Goal: Task Accomplishment & Management: Manage account settings

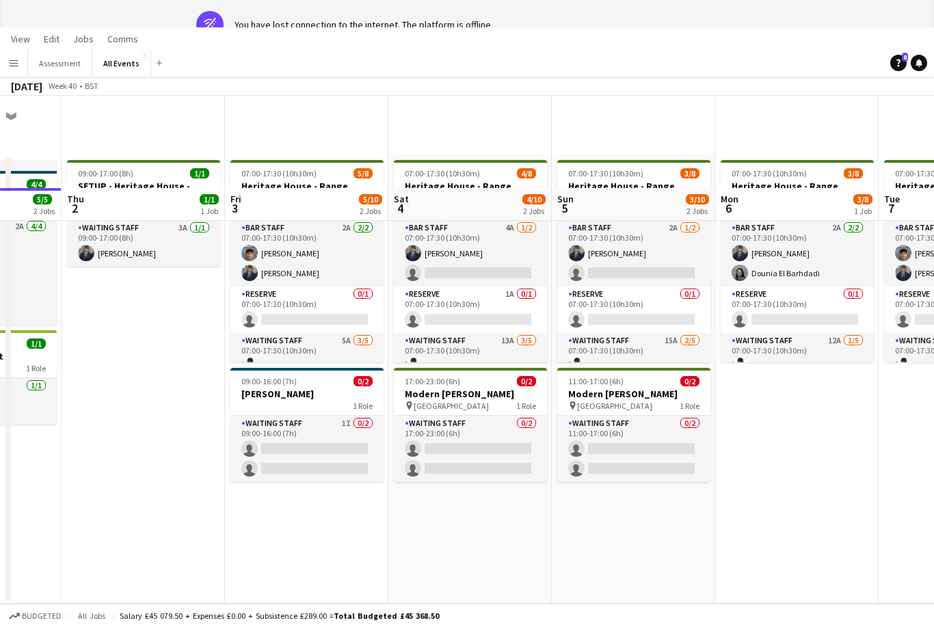
scroll to position [44, 0]
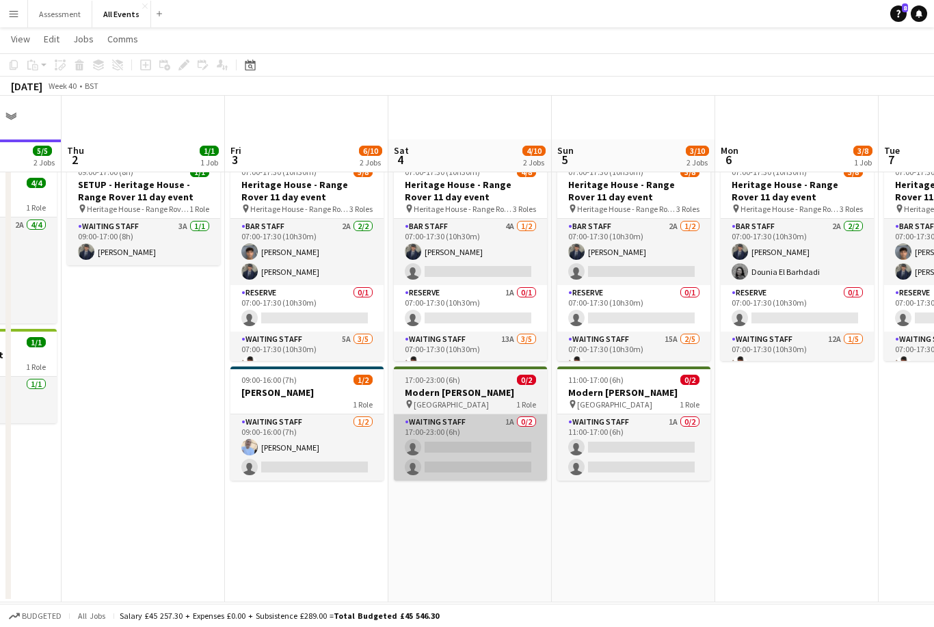
click at [481, 414] on app-card-role "Waiting Staff 1A 0/2 17:00-23:00 (6h) single-neutral-actions single-neutral-act…" at bounding box center [470, 447] width 153 height 66
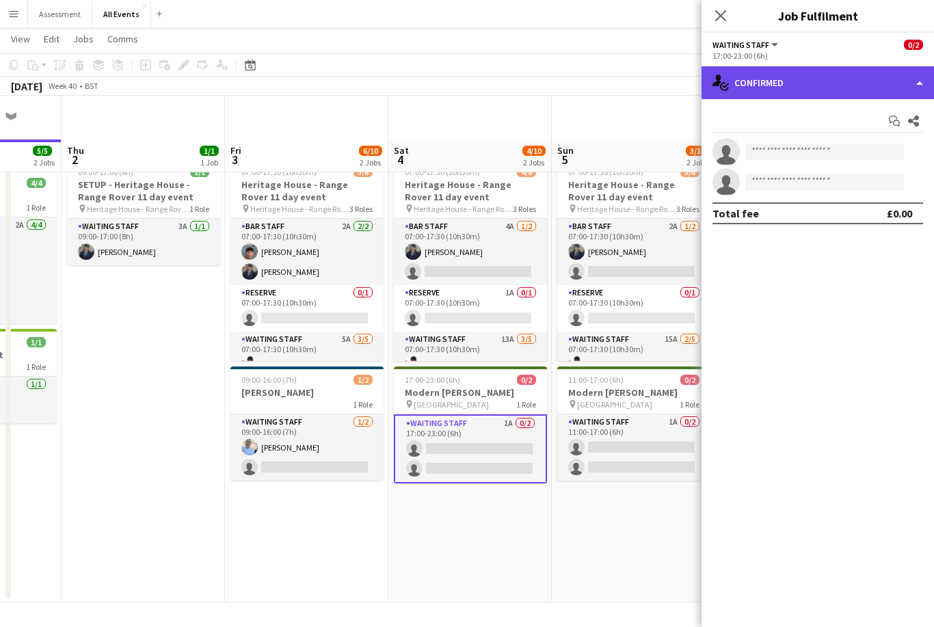
click at [763, 75] on div "single-neutral-actions-check-2 Confirmed" at bounding box center [817, 82] width 232 height 33
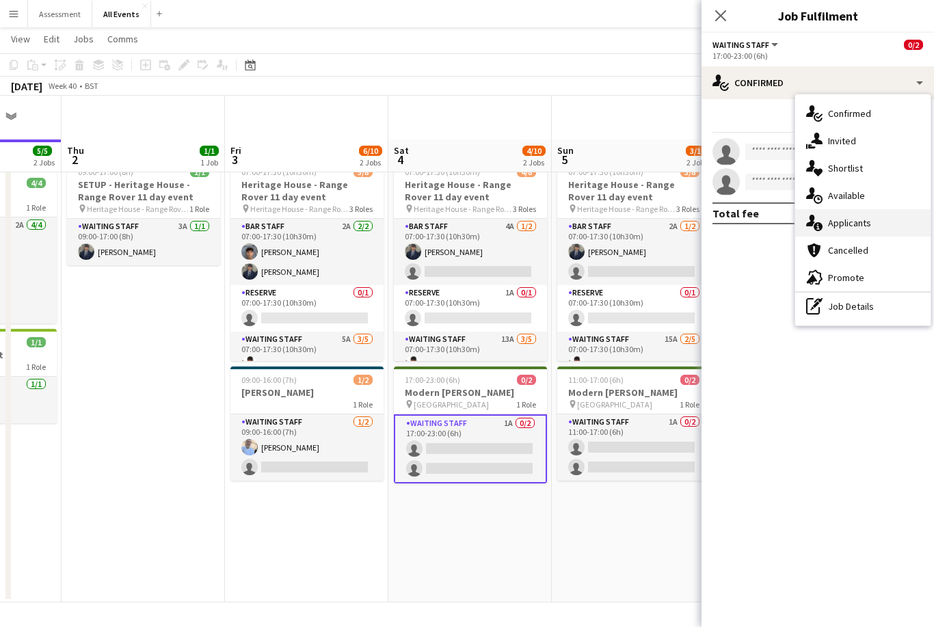
click at [826, 218] on div "single-neutral-actions-information Applicants" at bounding box center [862, 222] width 135 height 27
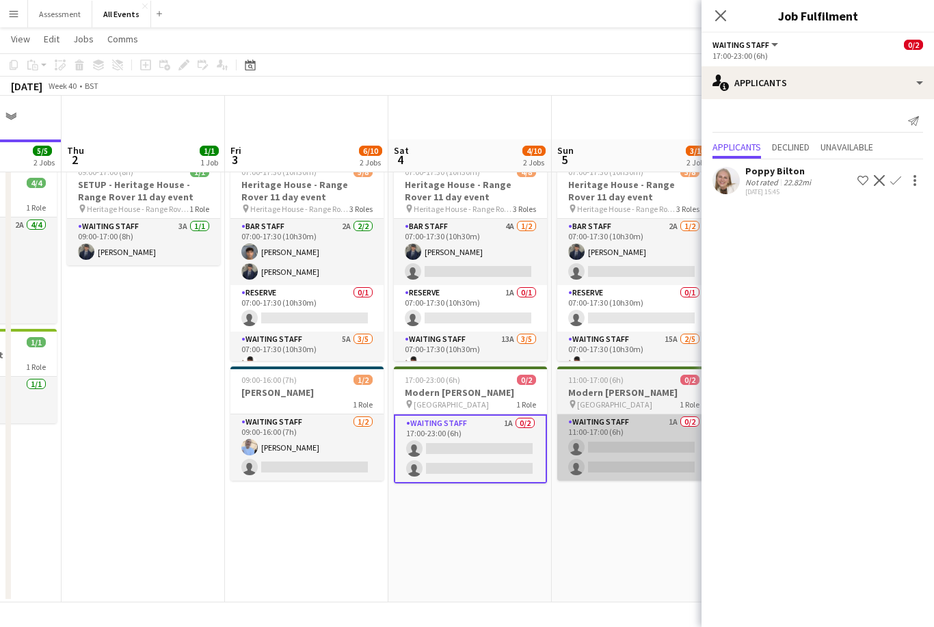
click at [599, 414] on app-card-role "Waiting Staff 1A 0/2 11:00-17:00 (6h) single-neutral-actions single-neutral-act…" at bounding box center [633, 447] width 153 height 66
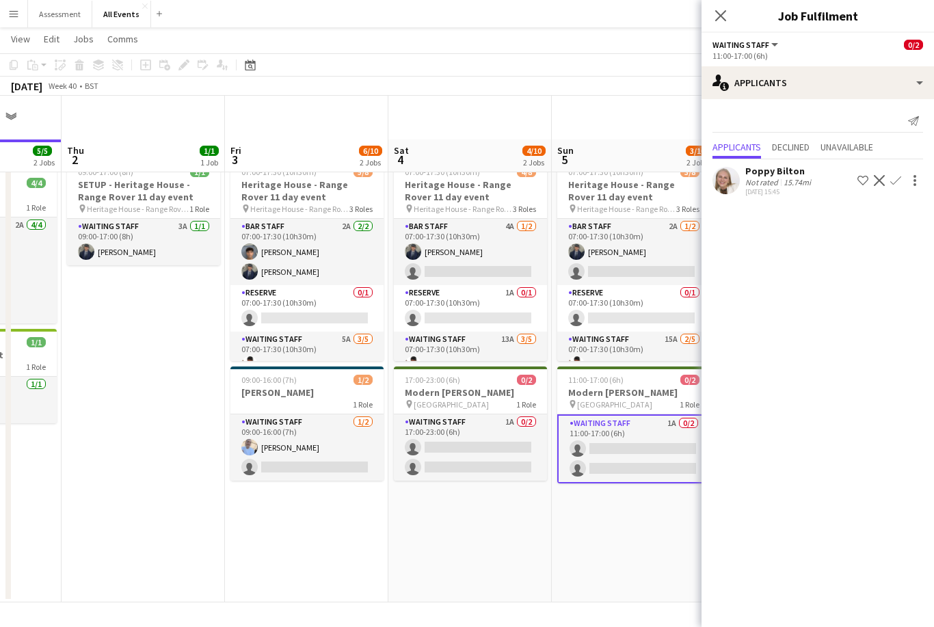
click at [592, 490] on app-date-cell "07:00-17:30 (10h30m) 3/8 Heritage House - Range Rover 11 day event pin Heritage…" at bounding box center [633, 377] width 163 height 449
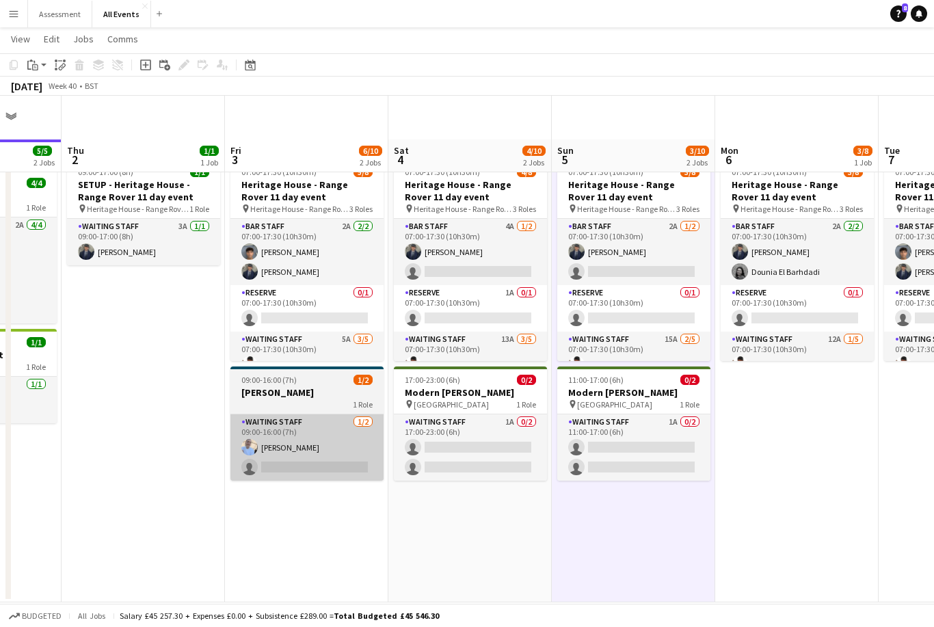
click at [325, 414] on app-card-role "Waiting Staff [DATE] 09:00-16:00 (7h) [PERSON_NAME] single-neutral-actions" at bounding box center [306, 447] width 153 height 66
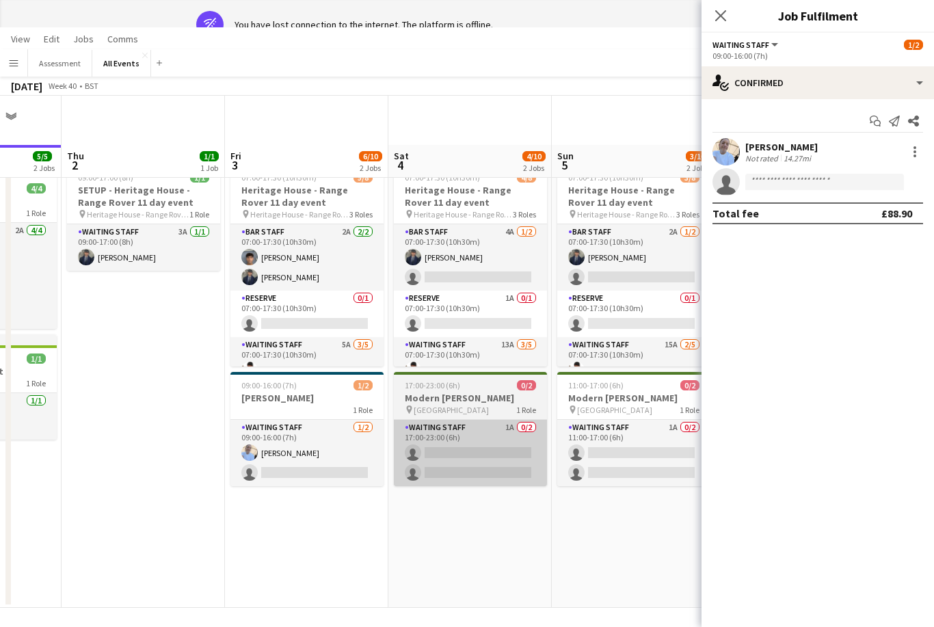
click at [517, 459] on app-card-role "Waiting Staff 1A 0/2 17:00-23:00 (6h) single-neutral-actions single-neutral-act…" at bounding box center [470, 453] width 153 height 66
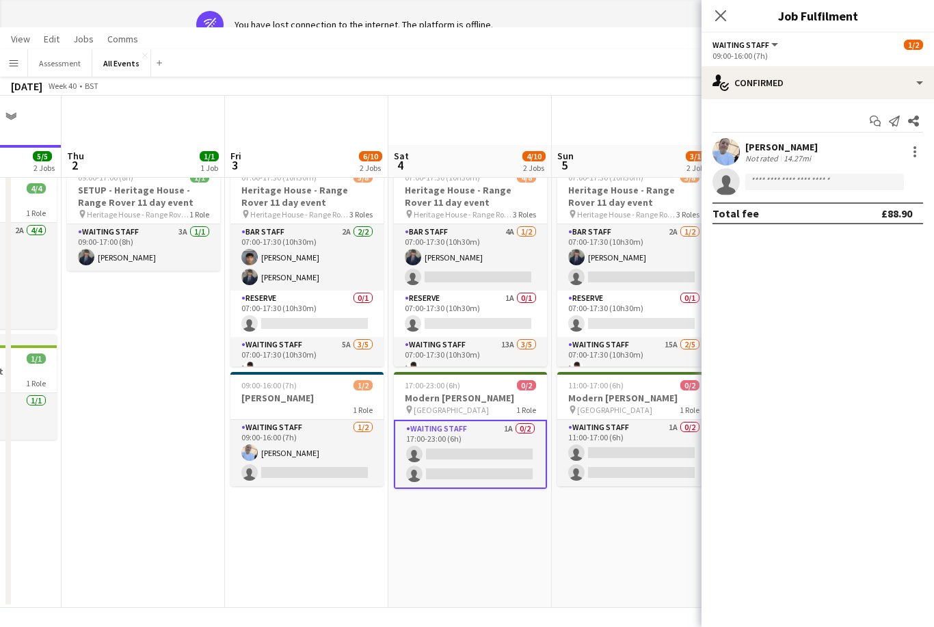
click at [517, 461] on app-card-role "Waiting Staff 1A 0/2 17:00-23:00 (6h) single-neutral-actions single-neutral-act…" at bounding box center [470, 454] width 153 height 69
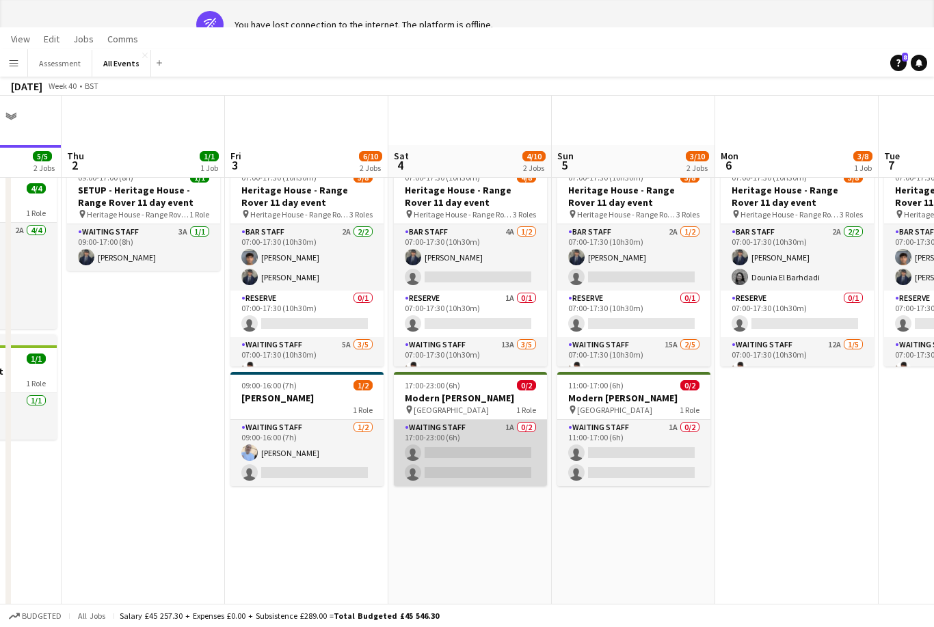
click at [521, 468] on app-card-role "Waiting Staff 1A 0/2 17:00-23:00 (6h) single-neutral-actions single-neutral-act…" at bounding box center [470, 453] width 153 height 66
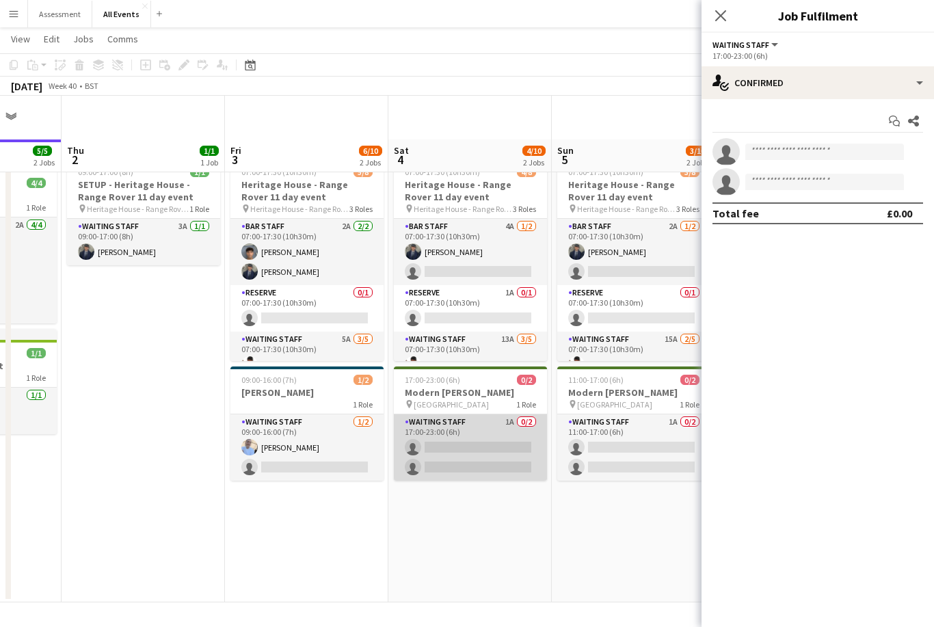
click at [531, 433] on app-card-role "Waiting Staff 1A 0/2 17:00-23:00 (6h) single-neutral-actions single-neutral-act…" at bounding box center [470, 447] width 153 height 66
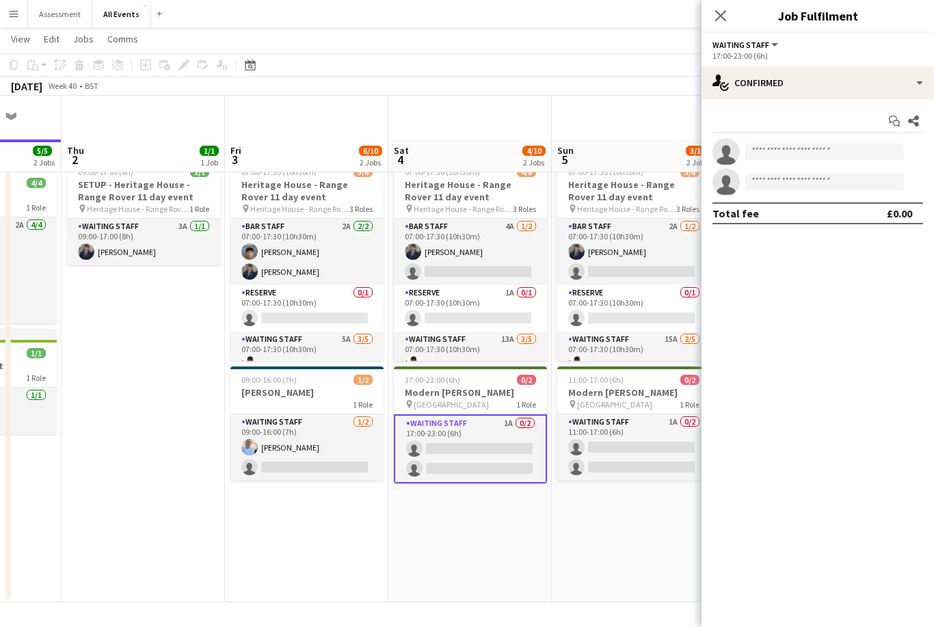
click at [651, 466] on app-date-cell "07:00-17:30 (10h30m) 3/8 Heritage House - Range Rover 11 day event pin Heritage…" at bounding box center [633, 377] width 163 height 449
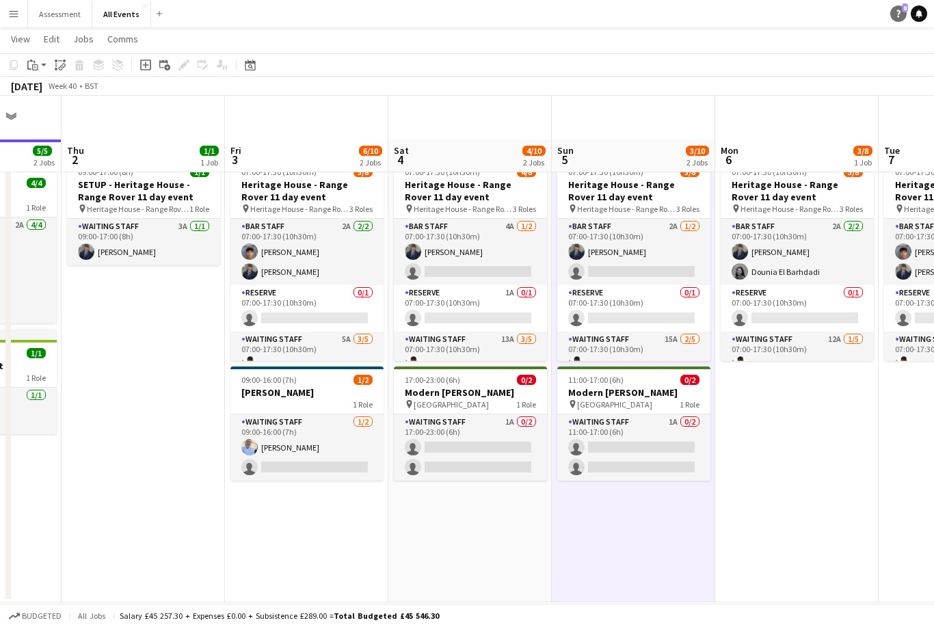
click at [900, 20] on link "Help 8" at bounding box center [898, 13] width 16 height 16
